Goal: Use online tool/utility: Use online tool/utility

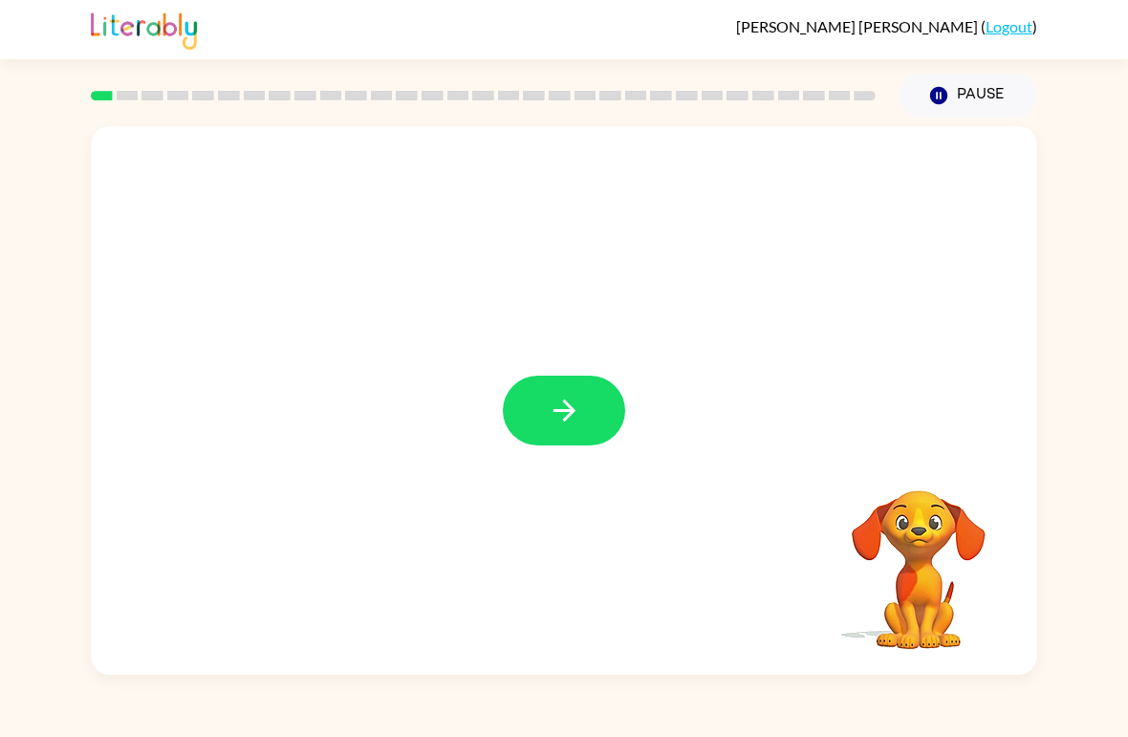
click at [541, 407] on button "button" at bounding box center [564, 411] width 122 height 70
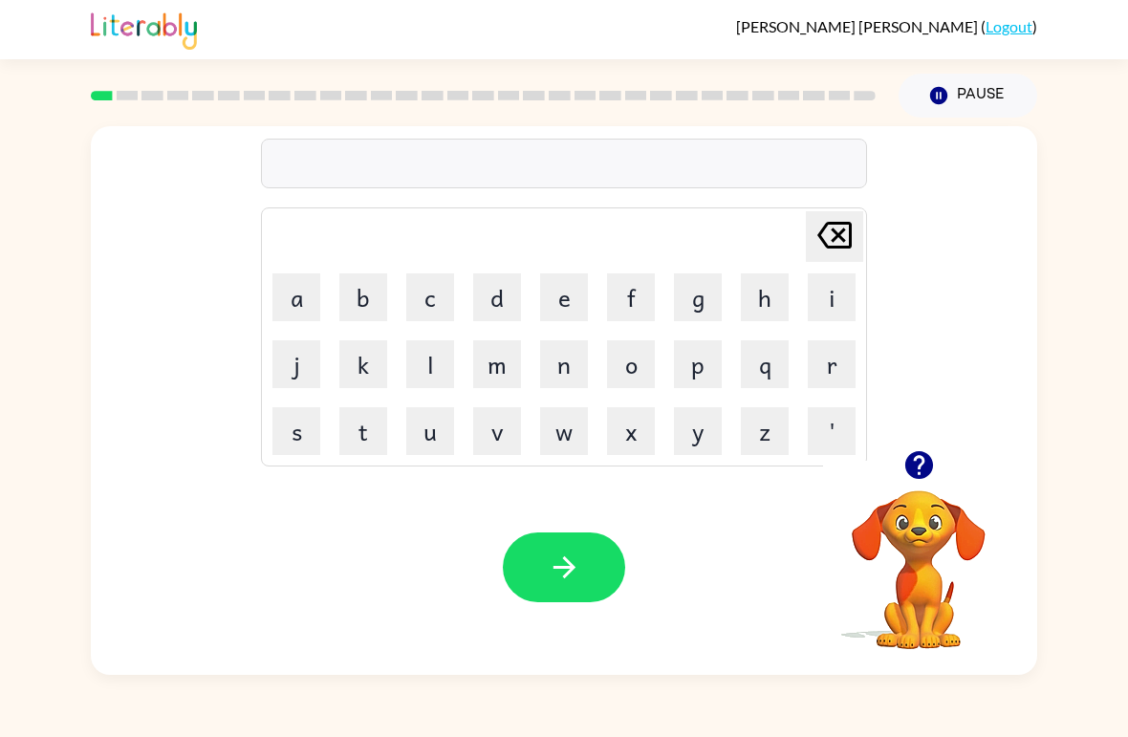
click at [381, 291] on button "b" at bounding box center [363, 297] width 48 height 48
click at [639, 354] on button "o" at bounding box center [631, 364] width 48 height 48
click at [425, 424] on button "u" at bounding box center [430, 431] width 48 height 48
click at [837, 375] on button "r" at bounding box center [832, 364] width 48 height 48
click at [495, 311] on button "d" at bounding box center [497, 297] width 48 height 48
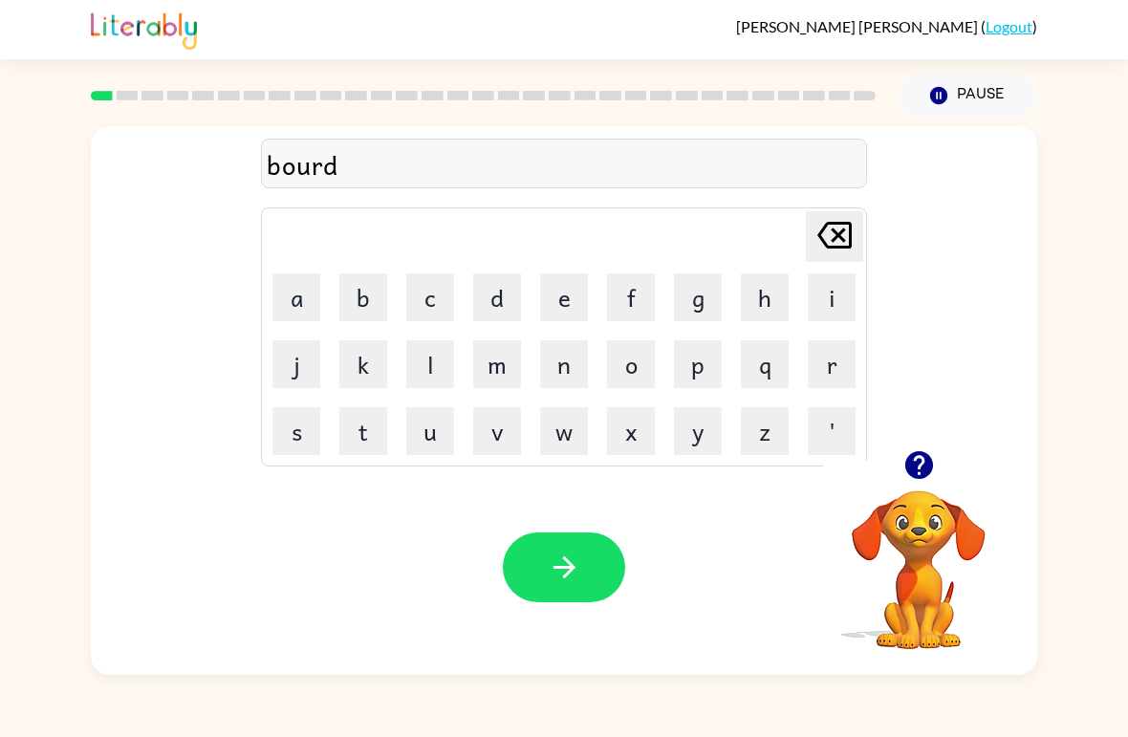
click at [559, 299] on button "e" at bounding box center [564, 297] width 48 height 48
click at [818, 357] on button "r" at bounding box center [832, 364] width 48 height 48
click at [569, 560] on icon "button" at bounding box center [564, 567] width 33 height 33
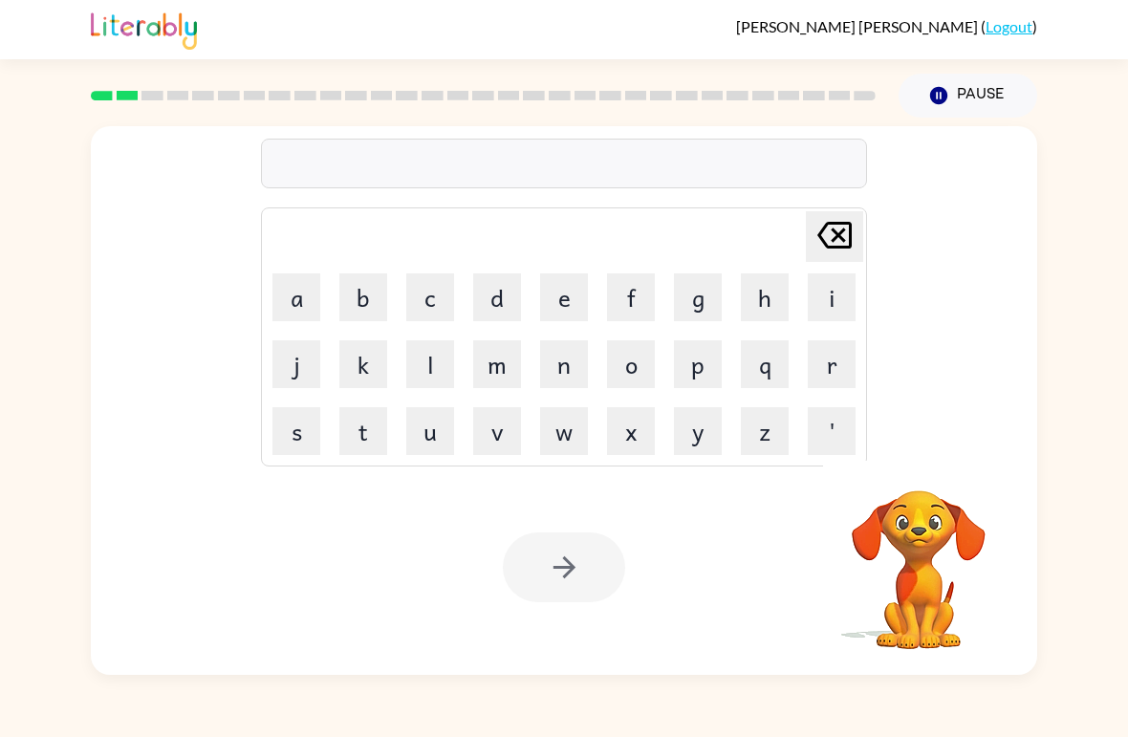
click at [363, 282] on button "b" at bounding box center [363, 297] width 48 height 48
click at [826, 366] on button "r" at bounding box center [832, 364] width 48 height 48
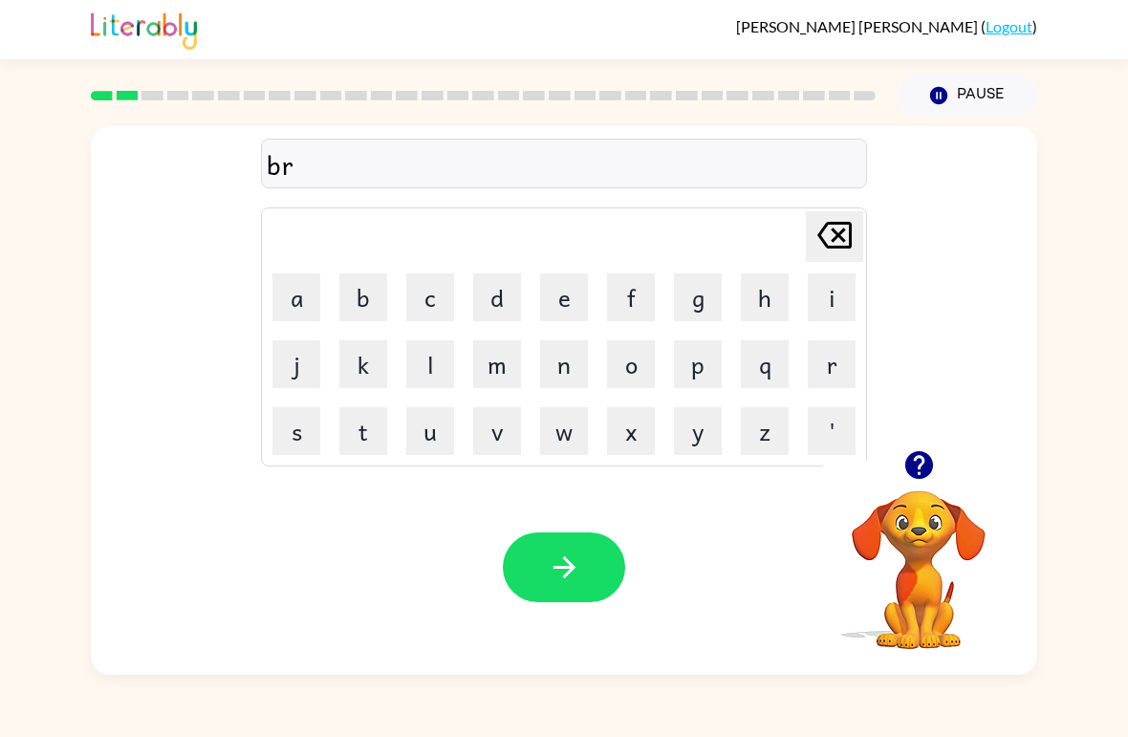
click at [639, 351] on button "o" at bounding box center [631, 364] width 48 height 48
click at [419, 424] on button "u" at bounding box center [430, 431] width 48 height 48
click at [911, 486] on button "button" at bounding box center [919, 465] width 49 height 49
click at [499, 305] on button "d" at bounding box center [497, 297] width 48 height 48
click at [562, 548] on button "button" at bounding box center [564, 567] width 122 height 70
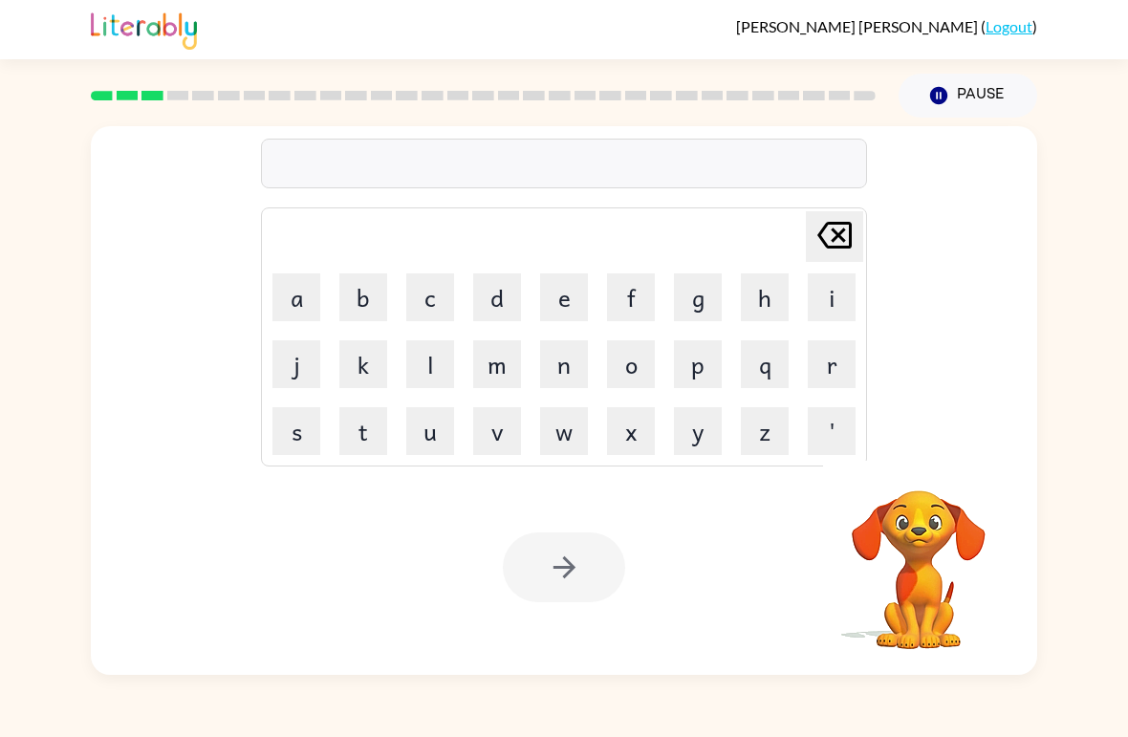
click at [489, 363] on button "m" at bounding box center [497, 364] width 48 height 48
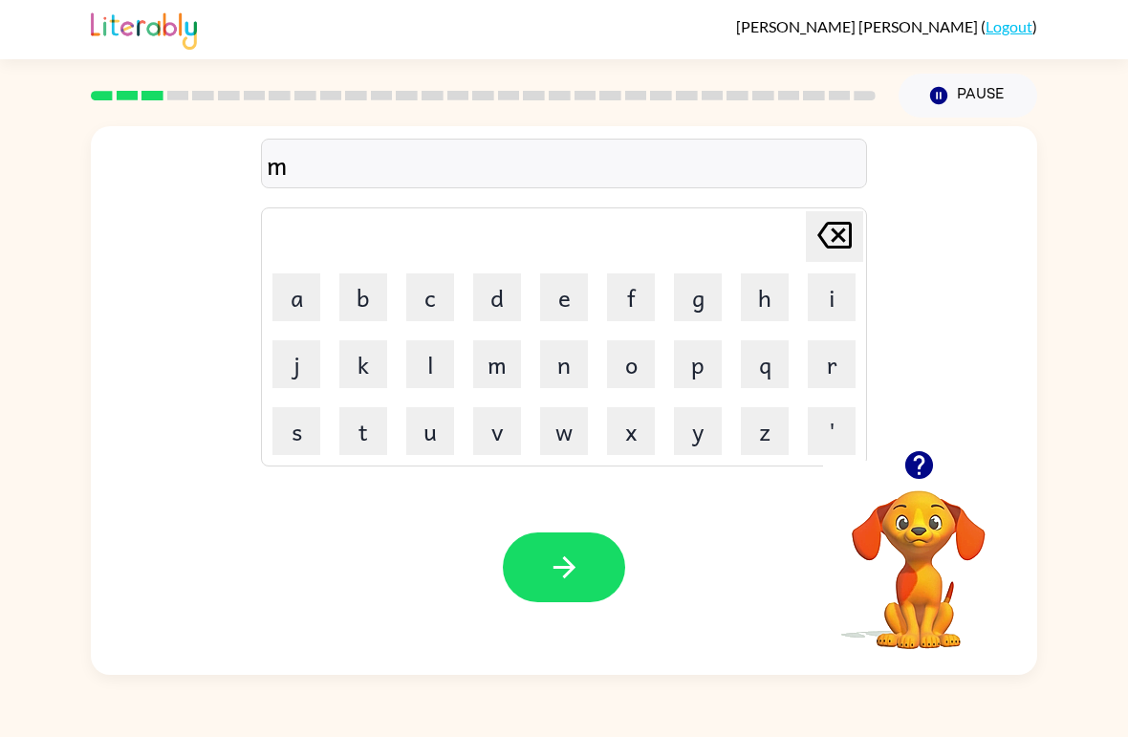
click at [306, 296] on button "a" at bounding box center [296, 297] width 48 height 48
click at [295, 421] on button "s" at bounding box center [296, 431] width 48 height 48
click at [768, 298] on button "h" at bounding box center [765, 297] width 48 height 48
click at [817, 305] on button "i" at bounding box center [832, 297] width 48 height 48
click at [542, 366] on button "n" at bounding box center [564, 364] width 48 height 48
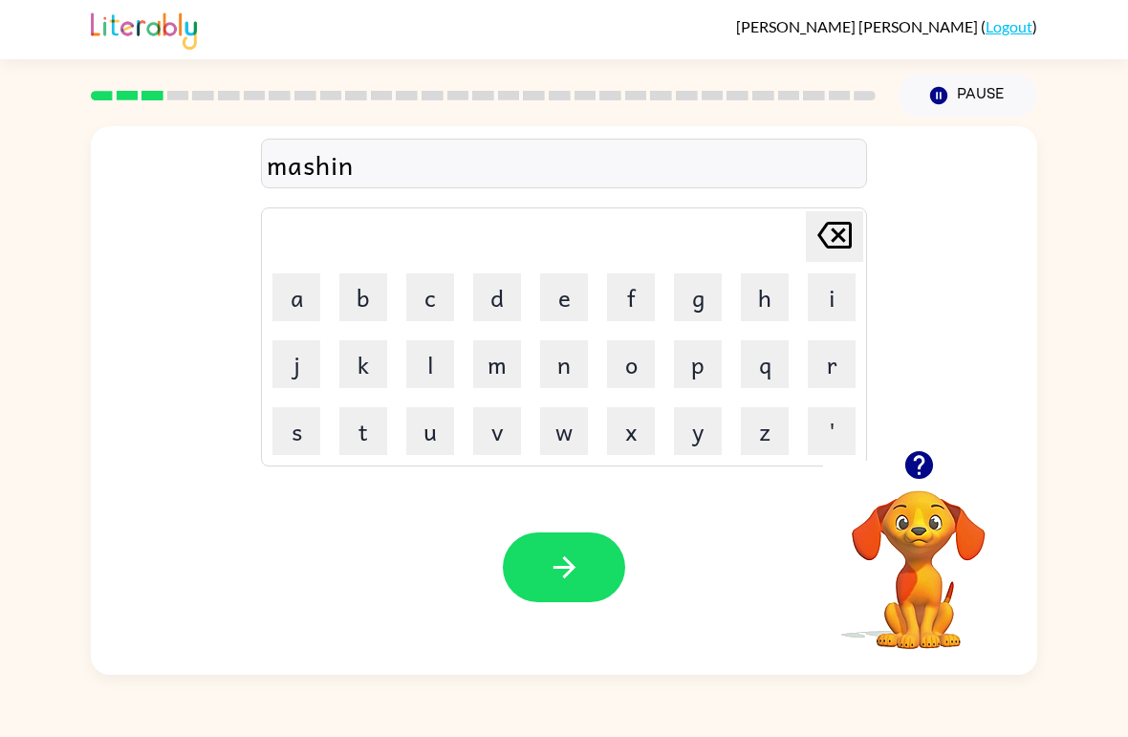
click at [571, 555] on icon "button" at bounding box center [564, 567] width 33 height 33
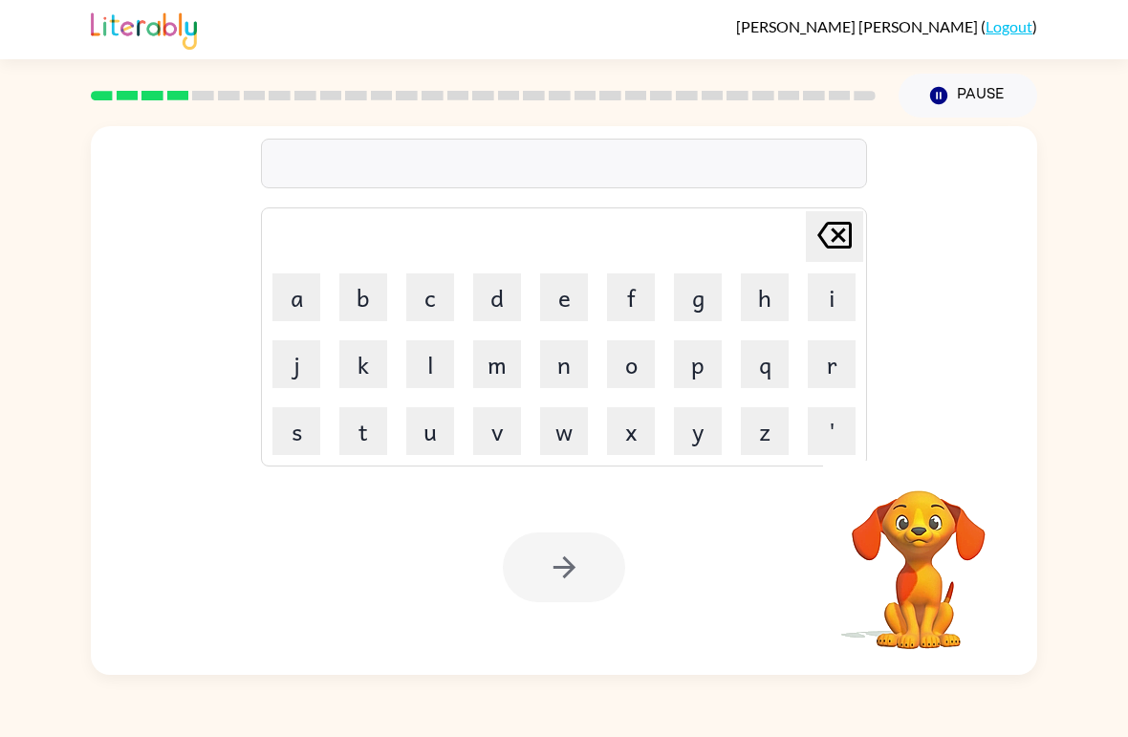
click at [550, 602] on div at bounding box center [564, 567] width 122 height 70
click at [943, 552] on video "Your browser must support playing .mp4 files to use Literably. Please try using…" at bounding box center [918, 556] width 191 height 191
click at [363, 441] on button "t" at bounding box center [363, 431] width 48 height 48
click at [811, 356] on button "r" at bounding box center [832, 364] width 48 height 48
click at [313, 309] on button "a" at bounding box center [296, 297] width 48 height 48
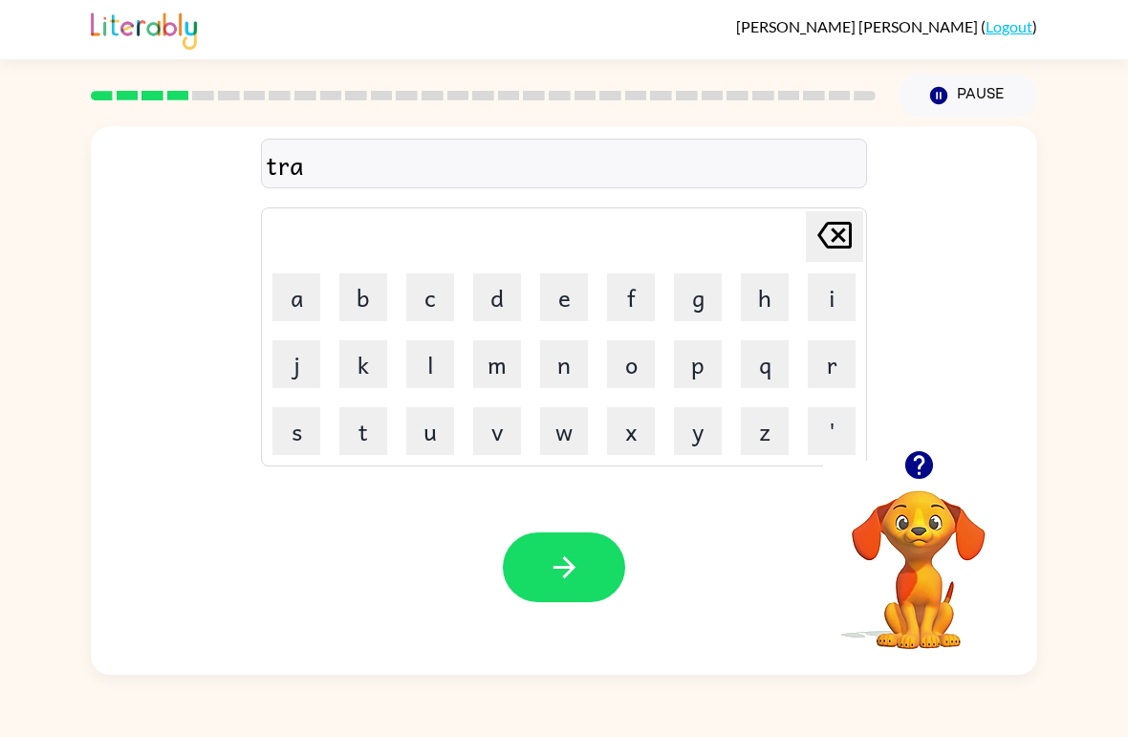
click at [560, 287] on button "e" at bounding box center [564, 297] width 48 height 48
click at [843, 226] on icon at bounding box center [834, 235] width 34 height 27
click at [543, 362] on button "n" at bounding box center [564, 364] width 48 height 48
click at [545, 291] on button "e" at bounding box center [564, 297] width 48 height 48
click at [837, 215] on icon "[PERSON_NAME] last character input" at bounding box center [834, 235] width 46 height 46
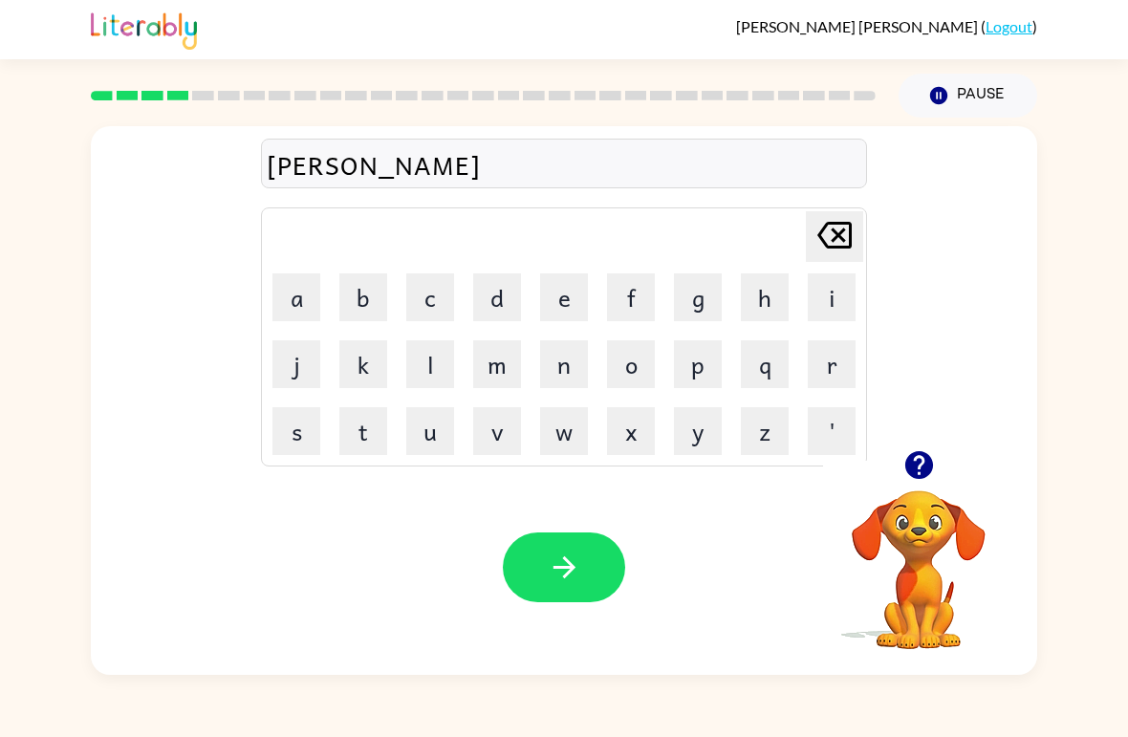
click at [831, 239] on icon "[PERSON_NAME] last character input" at bounding box center [834, 235] width 46 height 46
click at [547, 302] on button "e" at bounding box center [564, 297] width 48 height 48
click at [847, 441] on button "'" at bounding box center [832, 431] width 48 height 48
click at [28, 118] on div "[PERSON_NAME] ( Logout ) Pause Pause trae' Delete Delete last character input a…" at bounding box center [564, 368] width 1128 height 737
click at [833, 230] on icon at bounding box center [834, 235] width 34 height 27
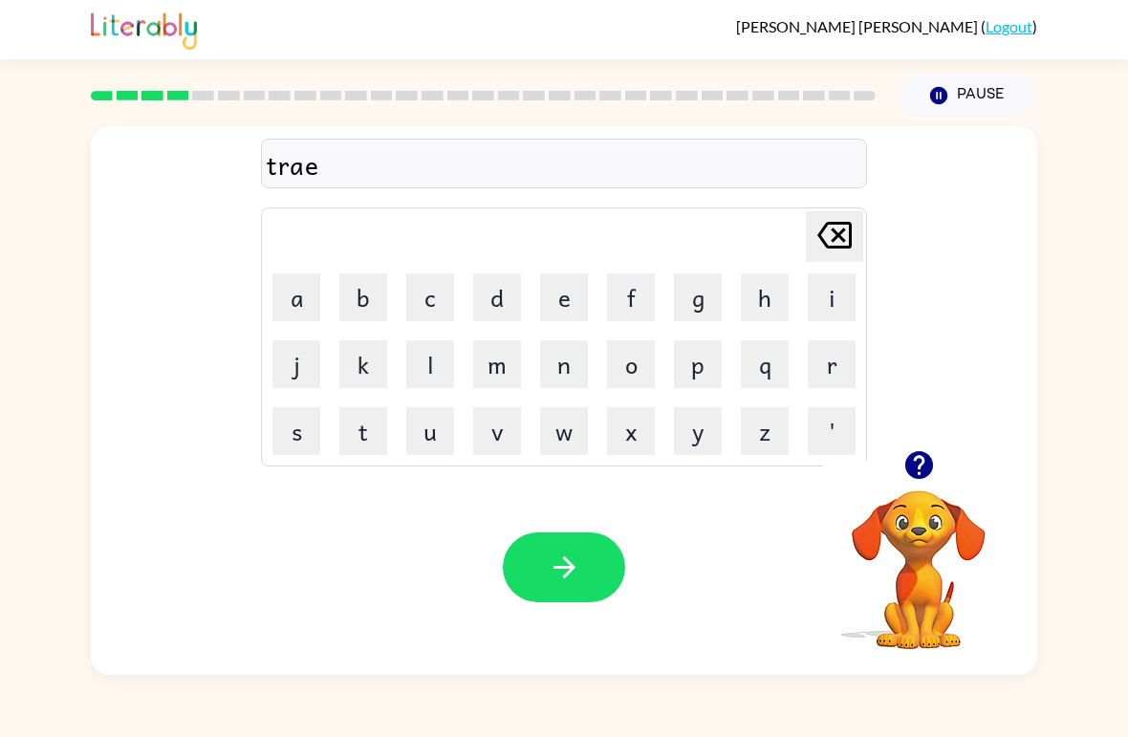
click at [551, 356] on button "n" at bounding box center [564, 364] width 48 height 48
click at [529, 564] on button "button" at bounding box center [564, 567] width 122 height 70
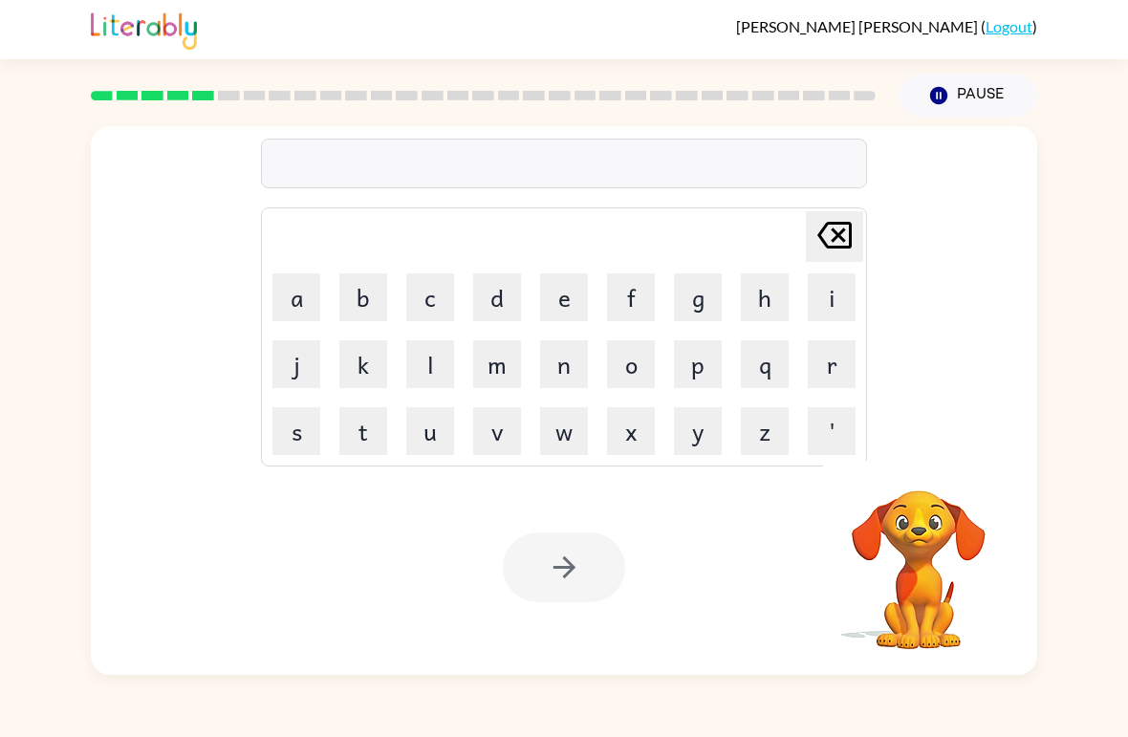
click at [507, 292] on button "d" at bounding box center [497, 297] width 48 height 48
click at [812, 291] on button "i" at bounding box center [832, 297] width 48 height 48
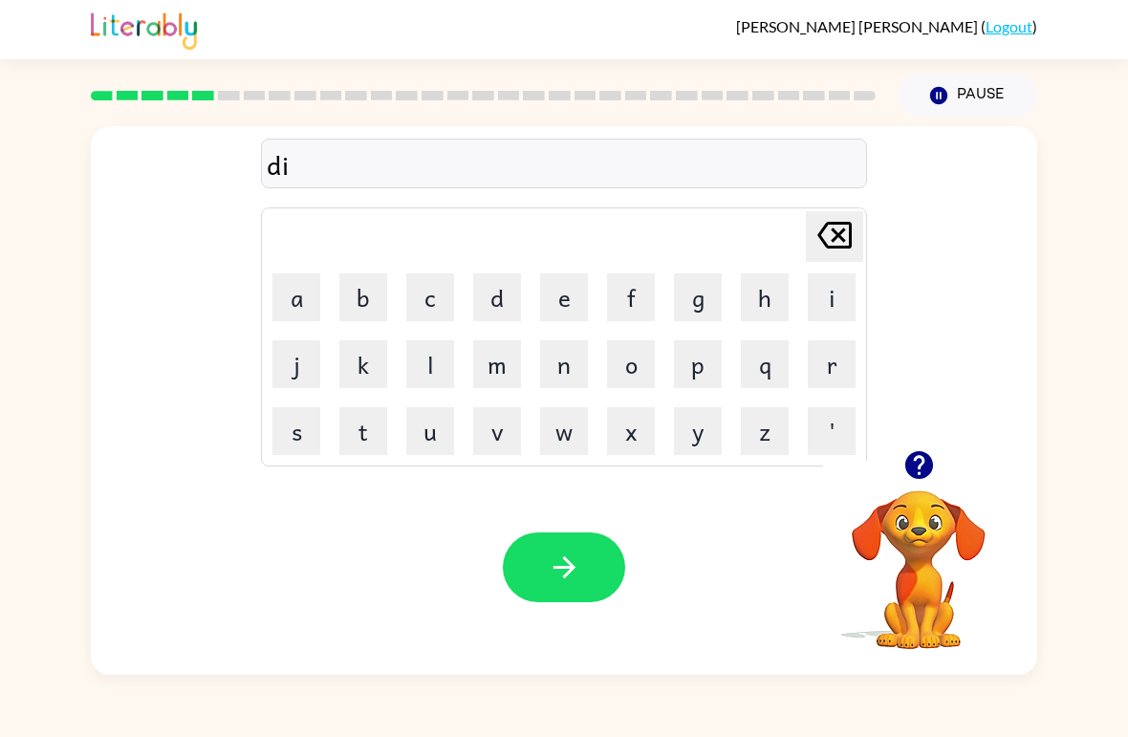
click at [621, 296] on button "f" at bounding box center [631, 297] width 48 height 48
click at [554, 294] on button "e" at bounding box center [564, 297] width 48 height 48
click at [550, 362] on button "n" at bounding box center [564, 364] width 48 height 48
click at [297, 426] on button "s" at bounding box center [296, 431] width 48 height 48
click at [810, 295] on button "i" at bounding box center [832, 297] width 48 height 48
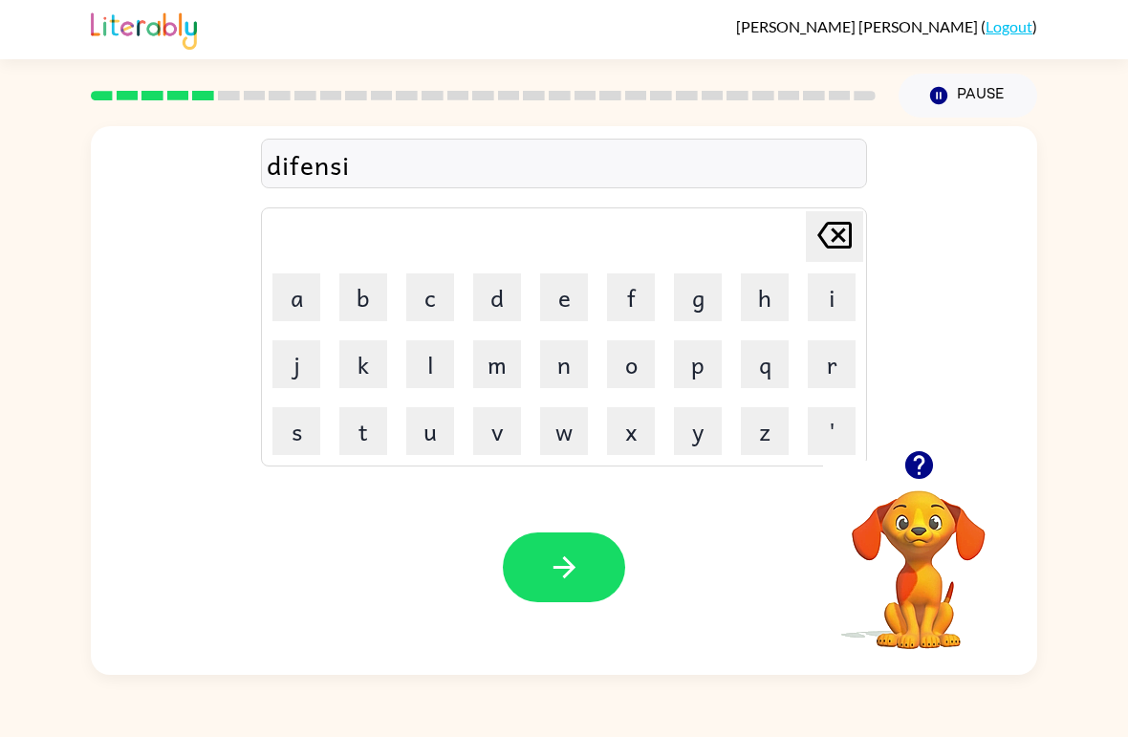
click at [637, 297] on button "f" at bounding box center [631, 297] width 48 height 48
click at [577, 554] on icon "button" at bounding box center [564, 567] width 33 height 33
click at [904, 460] on icon "button" at bounding box center [918, 464] width 33 height 33
click at [473, 433] on button "v" at bounding box center [497, 431] width 48 height 48
click at [307, 300] on button "a" at bounding box center [296, 297] width 48 height 48
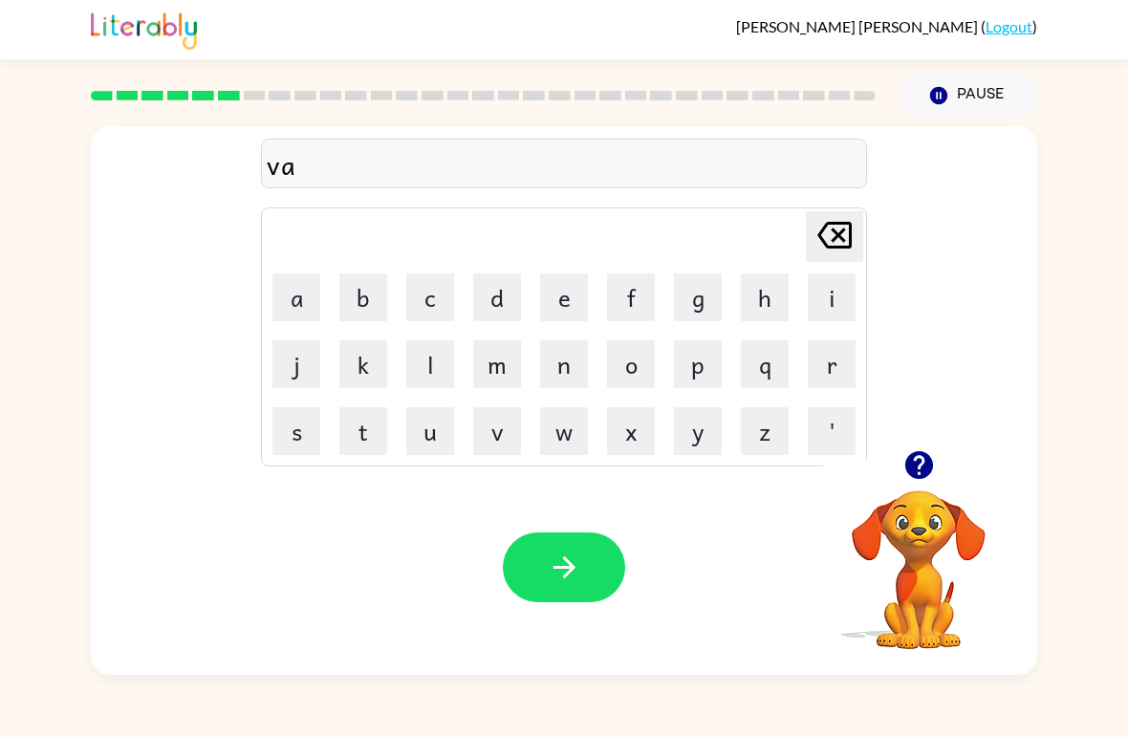
click at [419, 296] on button "c" at bounding box center [430, 297] width 48 height 48
click at [300, 288] on button "a" at bounding box center [296, 297] width 48 height 48
click at [295, 428] on button "s" at bounding box center [296, 431] width 48 height 48
click at [751, 301] on button "h" at bounding box center [765, 297] width 48 height 48
click at [625, 374] on button "o" at bounding box center [631, 364] width 48 height 48
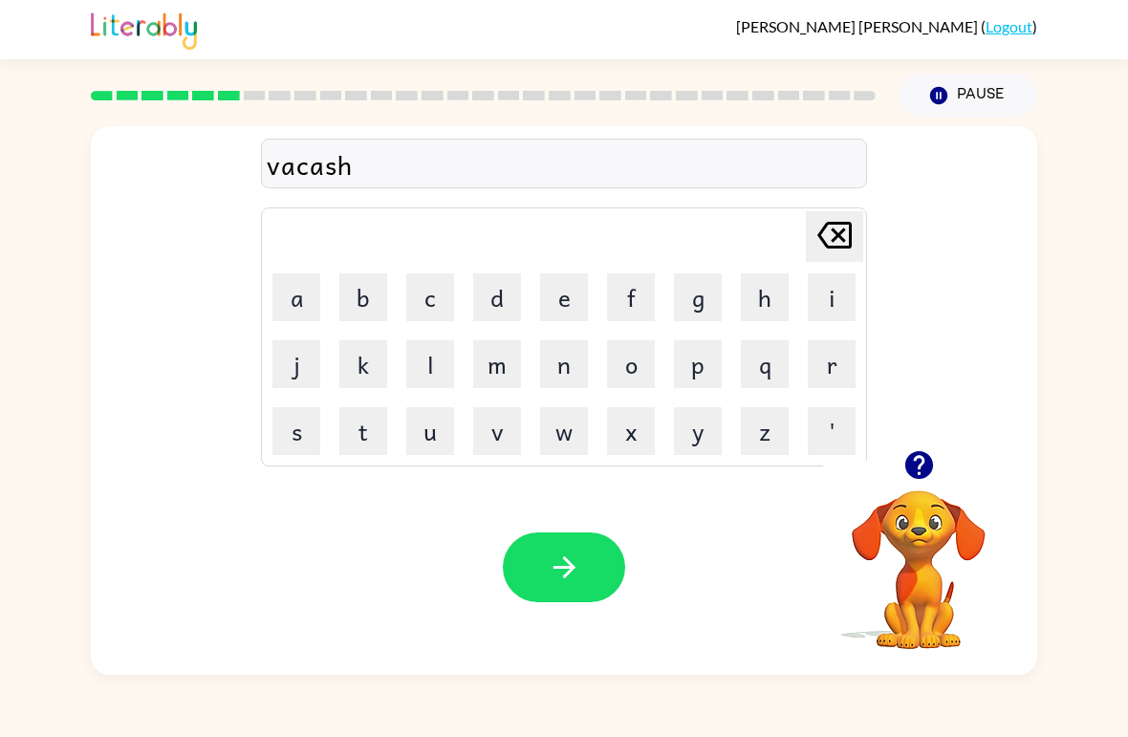
click at [559, 365] on button "n" at bounding box center [564, 364] width 48 height 48
click at [821, 227] on icon "[PERSON_NAME] last character input" at bounding box center [834, 235] width 46 height 46
click at [832, 240] on icon at bounding box center [834, 235] width 34 height 27
click at [621, 362] on button "o" at bounding box center [631, 364] width 48 height 48
click at [559, 351] on button "n" at bounding box center [564, 364] width 48 height 48
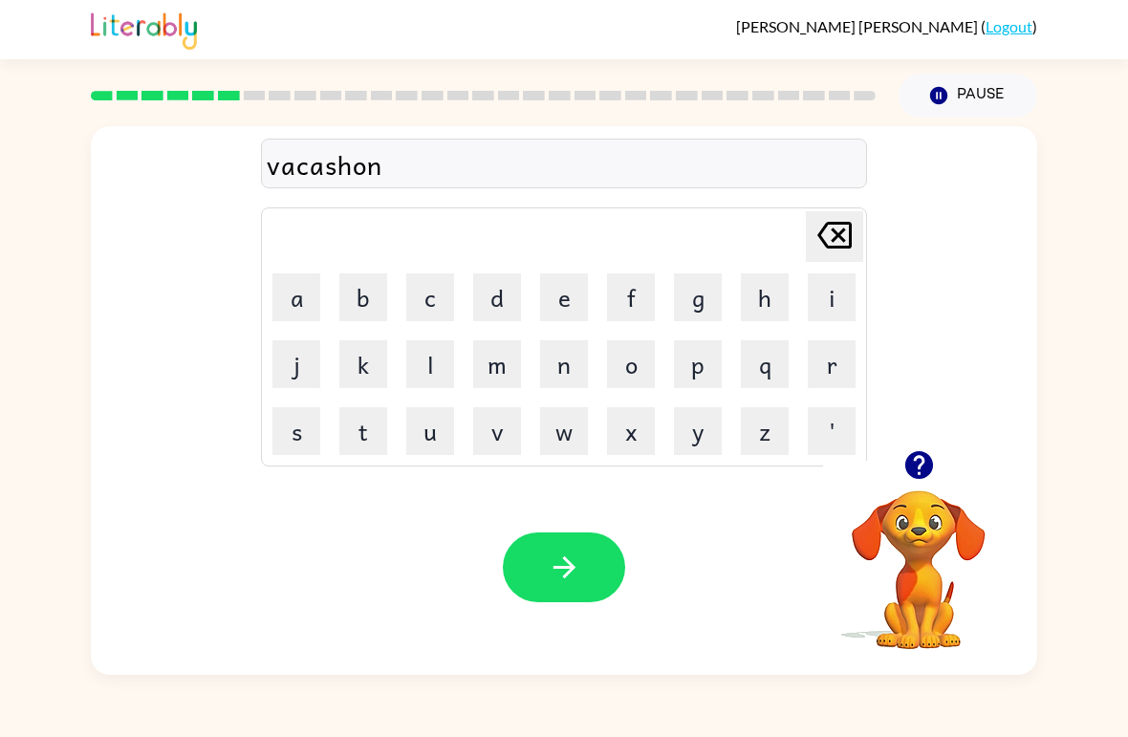
click at [539, 553] on button "button" at bounding box center [564, 567] width 122 height 70
click at [693, 367] on button "p" at bounding box center [698, 364] width 48 height 48
click at [837, 223] on icon at bounding box center [834, 235] width 34 height 27
click at [760, 368] on button "q" at bounding box center [765, 364] width 48 height 48
click at [434, 416] on button "u" at bounding box center [430, 431] width 48 height 48
